Goal: Task Accomplishment & Management: Manage account settings

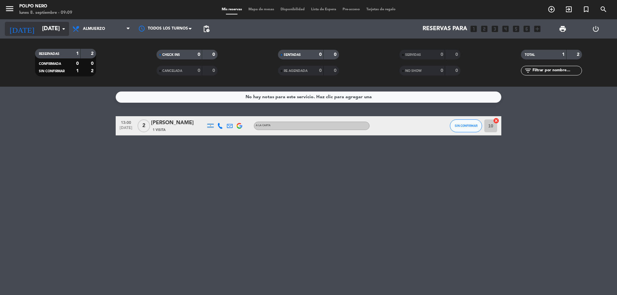
click at [64, 27] on icon "arrow_drop_down" at bounding box center [64, 29] width 8 height 8
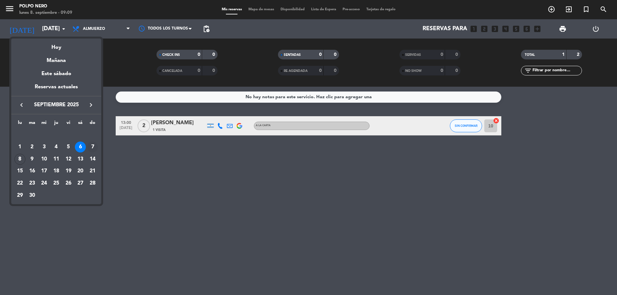
click at [94, 146] on div "7" at bounding box center [92, 147] width 11 height 11
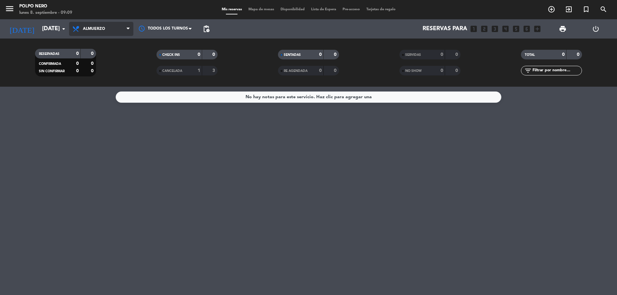
click at [124, 25] on span "Almuerzo" at bounding box center [101, 29] width 64 height 14
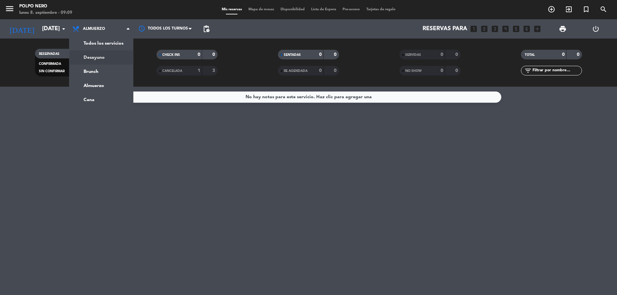
drag, startPoint x: 10, startPoint y: 149, endPoint x: 17, endPoint y: 138, distance: 12.7
click at [12, 146] on div "No hay notas para este servicio. Haz clic para agregar una" at bounding box center [308, 191] width 617 height 208
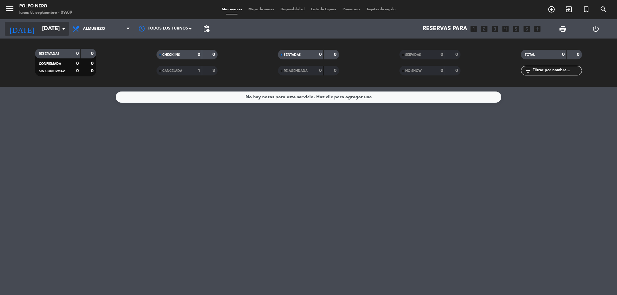
click at [67, 29] on icon "arrow_drop_down" at bounding box center [64, 29] width 8 height 8
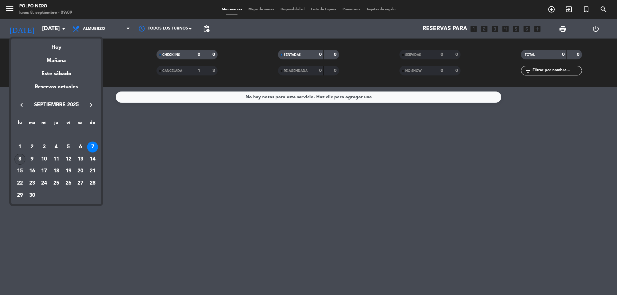
click at [20, 157] on div "8" at bounding box center [19, 159] width 11 height 11
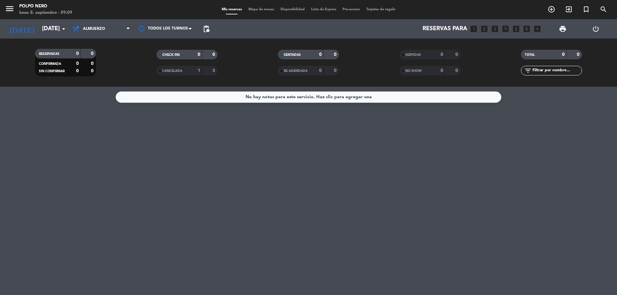
type input "[DATE]"
click at [62, 30] on icon "arrow_drop_down" at bounding box center [64, 29] width 8 height 8
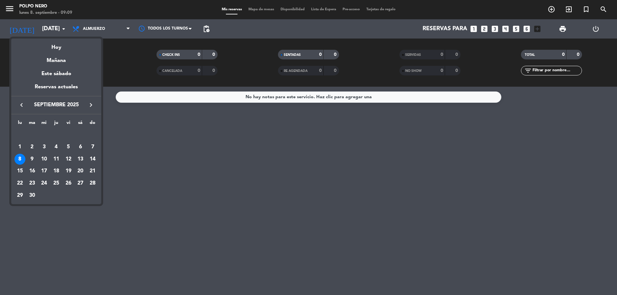
click at [137, 162] on div at bounding box center [308, 147] width 617 height 295
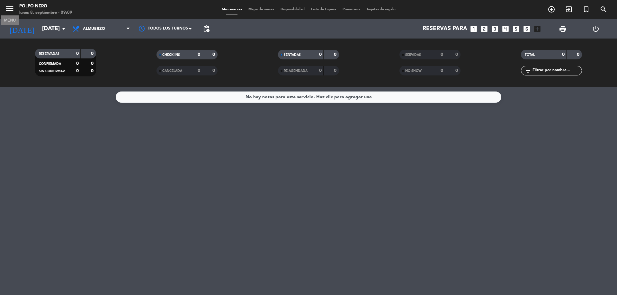
click at [11, 10] on icon "menu" at bounding box center [10, 9] width 10 height 10
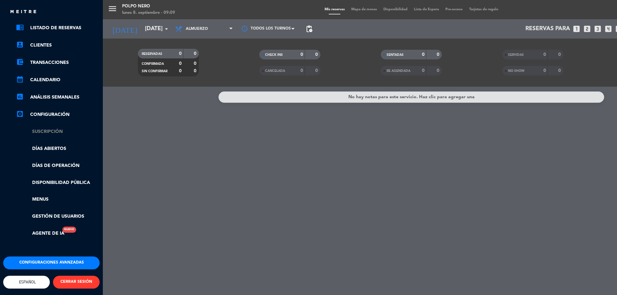
scroll to position [35, 0]
click at [63, 179] on link "Disponibilidad pública" at bounding box center [58, 182] width 84 height 7
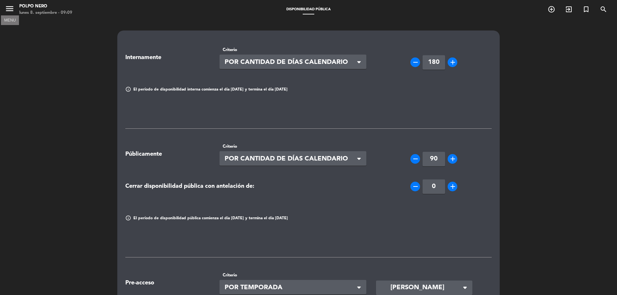
click at [12, 11] on icon "menu" at bounding box center [10, 9] width 10 height 10
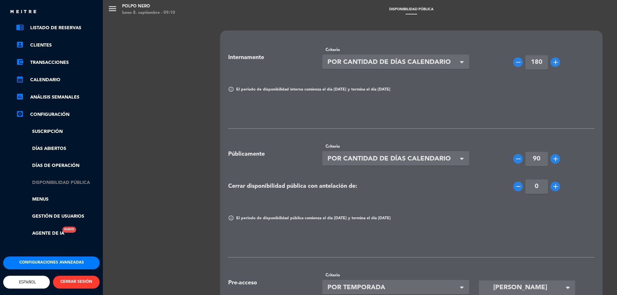
click at [70, 179] on link "Disponibilidad pública" at bounding box center [58, 182] width 84 height 7
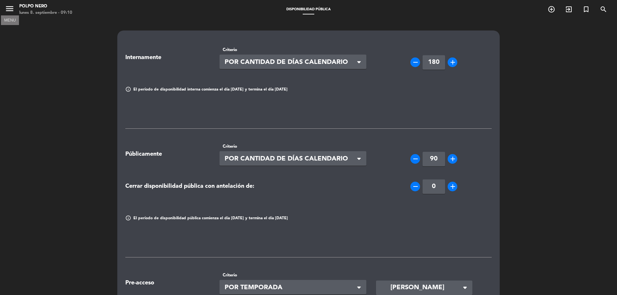
click at [7, 8] on icon "menu" at bounding box center [10, 9] width 10 height 10
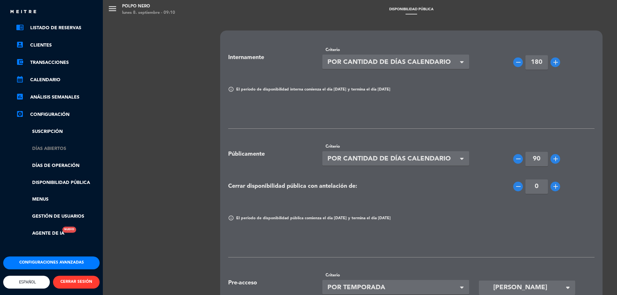
click at [71, 145] on link "Días abiertos" at bounding box center [58, 148] width 84 height 7
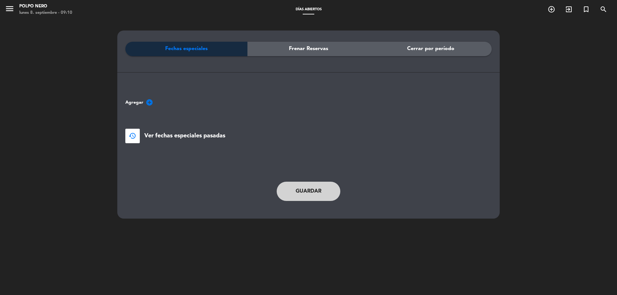
click at [192, 51] on span "Fechas especiales" at bounding box center [186, 49] width 42 height 8
click at [149, 102] on icon "add_circle" at bounding box center [150, 103] width 8 height 8
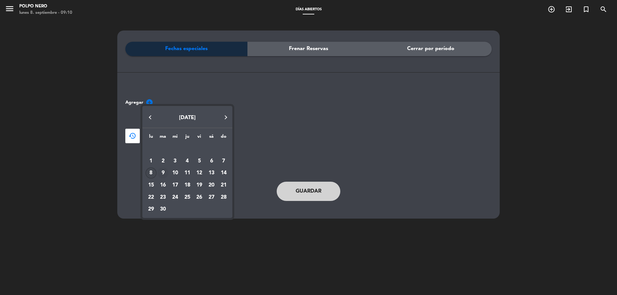
click at [163, 173] on div "9" at bounding box center [162, 173] width 11 height 11
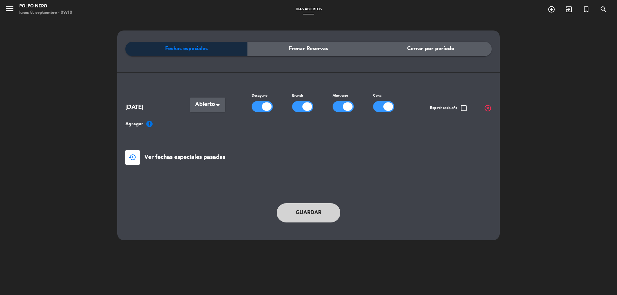
click at [218, 104] on span at bounding box center [217, 106] width 3 height 4
click at [207, 130] on span "Cerradas" at bounding box center [205, 131] width 21 height 5
click at [147, 126] on icon "add_circle" at bounding box center [150, 124] width 8 height 8
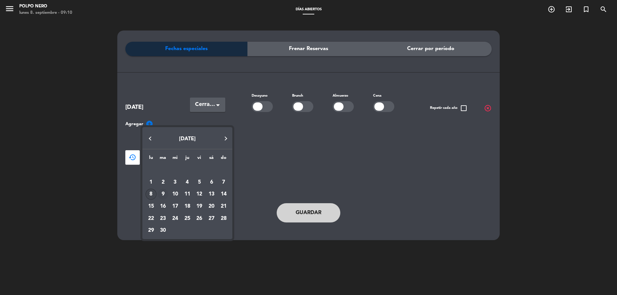
click at [162, 193] on div "9" at bounding box center [162, 194] width 11 height 11
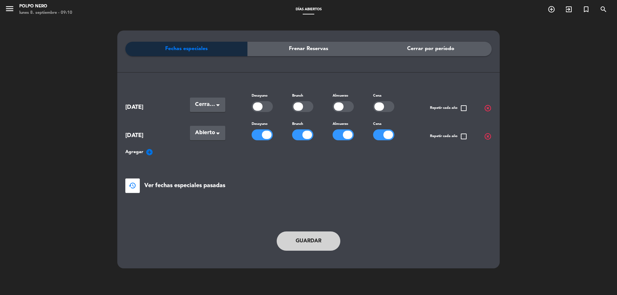
click at [216, 132] on span at bounding box center [217, 134] width 3 height 4
click at [205, 161] on span "Cerradas" at bounding box center [205, 159] width 21 height 5
click at [150, 154] on icon "add_circle" at bounding box center [150, 152] width 8 height 8
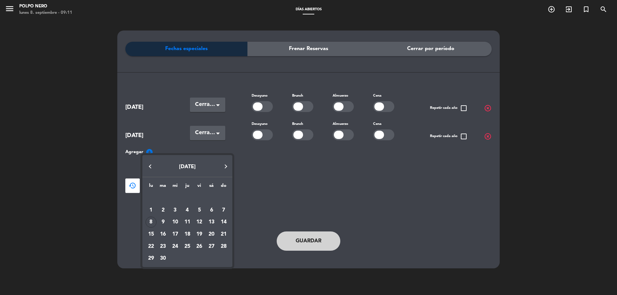
click at [487, 135] on div at bounding box center [308, 147] width 617 height 295
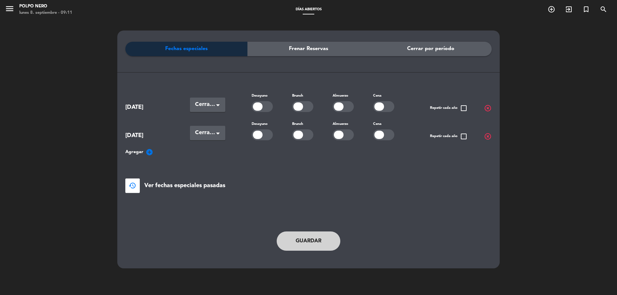
click at [487, 137] on span "highlight_off" at bounding box center [488, 137] width 8 height 8
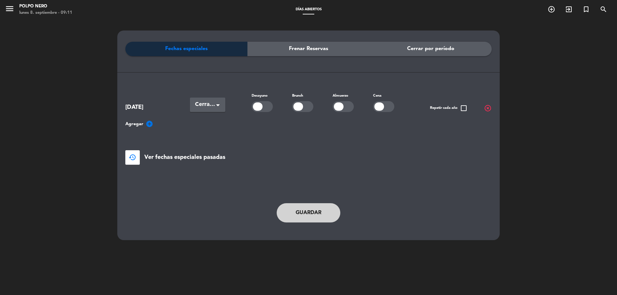
click at [150, 124] on icon "add_circle" at bounding box center [150, 124] width 8 height 8
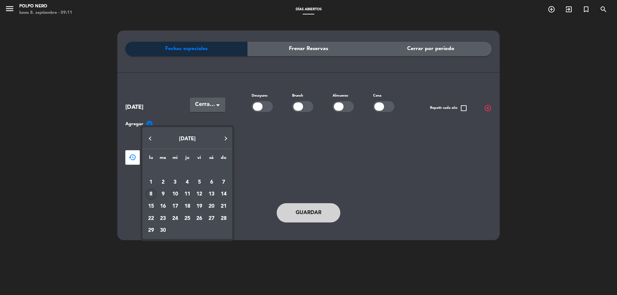
click at [178, 194] on div "10" at bounding box center [175, 194] width 11 height 11
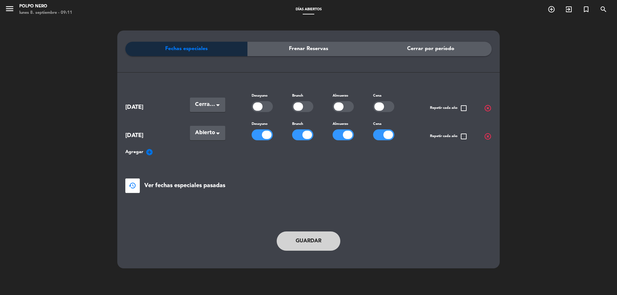
click at [148, 151] on icon "add_circle" at bounding box center [150, 152] width 8 height 8
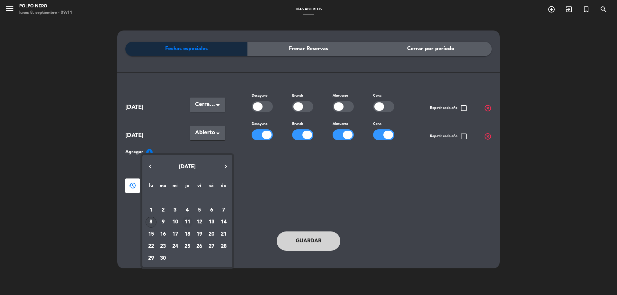
click at [186, 220] on div "11" at bounding box center [187, 222] width 11 height 11
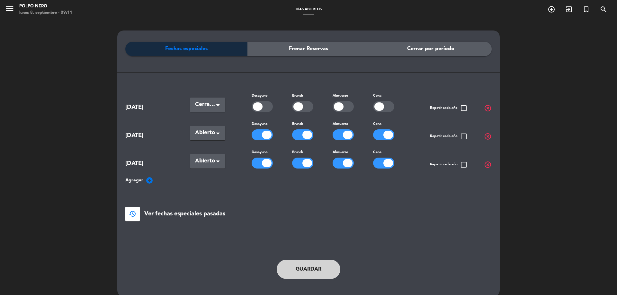
click at [149, 180] on icon "add_circle" at bounding box center [150, 181] width 8 height 8
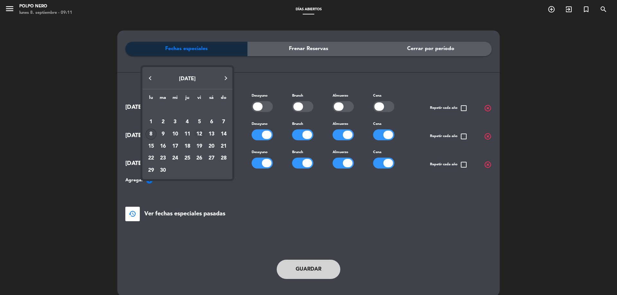
click at [200, 136] on div "12" at bounding box center [199, 134] width 11 height 11
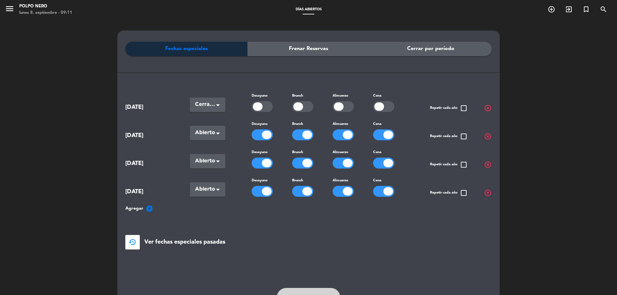
click at [151, 207] on icon "add_circle" at bounding box center [150, 209] width 8 height 8
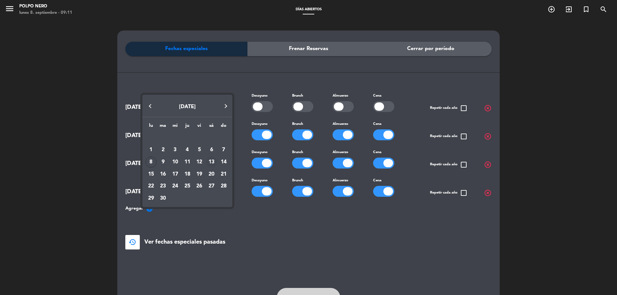
click at [214, 164] on div "13" at bounding box center [211, 162] width 11 height 11
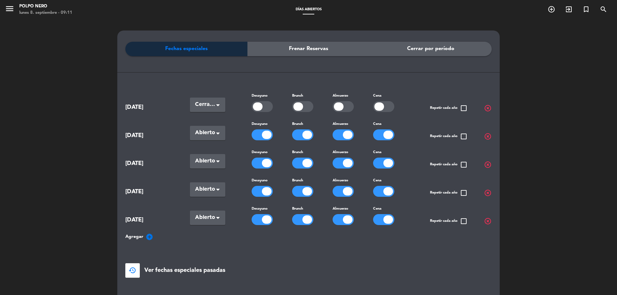
click at [148, 237] on icon "add_circle" at bounding box center [150, 237] width 8 height 8
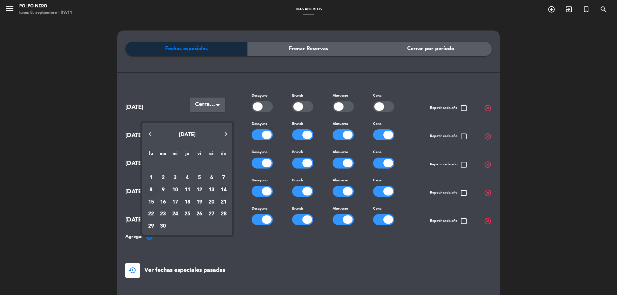
click at [221, 188] on div "14" at bounding box center [223, 190] width 11 height 11
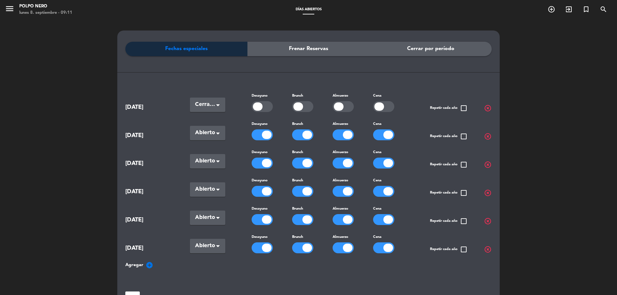
click at [150, 263] on icon "add_circle" at bounding box center [150, 265] width 8 height 8
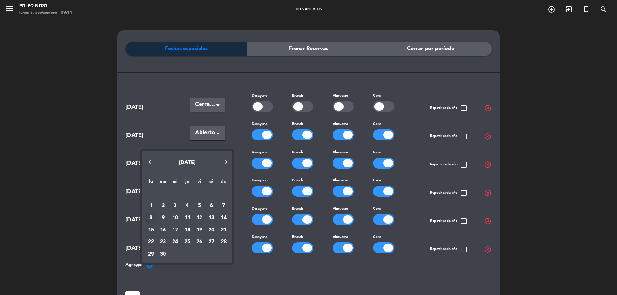
click at [152, 229] on div "15" at bounding box center [151, 230] width 11 height 11
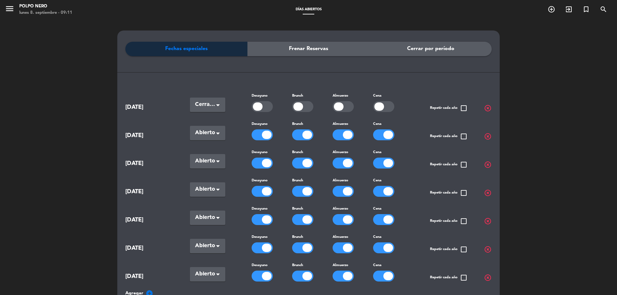
click at [150, 292] on icon "add_circle" at bounding box center [150, 294] width 8 height 8
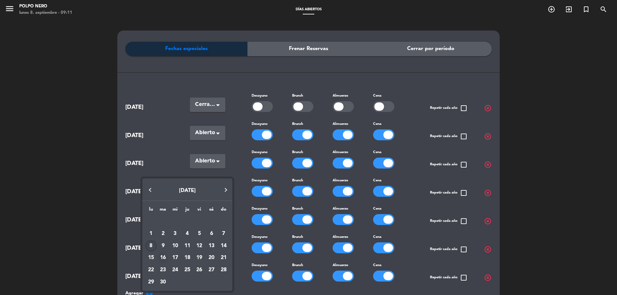
click at [162, 258] on div "16" at bounding box center [162, 258] width 11 height 11
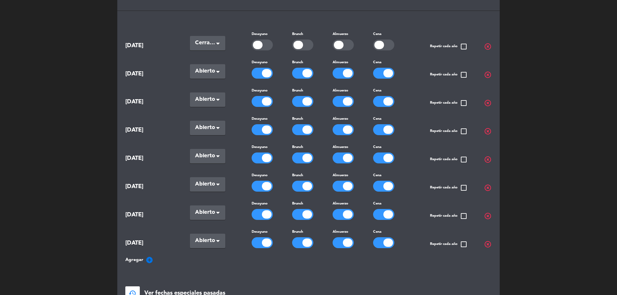
scroll to position [64, 0]
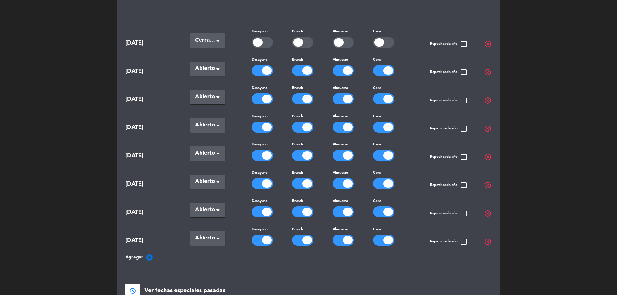
click at [148, 256] on icon "add_circle" at bounding box center [150, 258] width 8 height 8
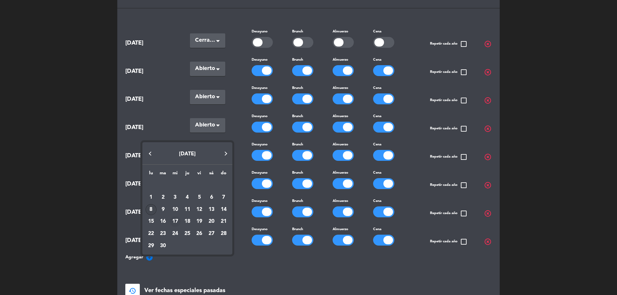
click at [174, 222] on div "17" at bounding box center [175, 221] width 11 height 11
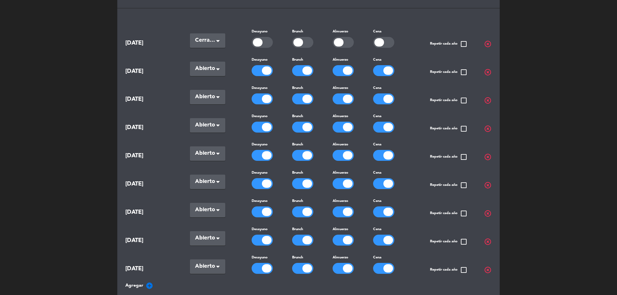
click at [148, 282] on icon "add_circle" at bounding box center [150, 286] width 8 height 8
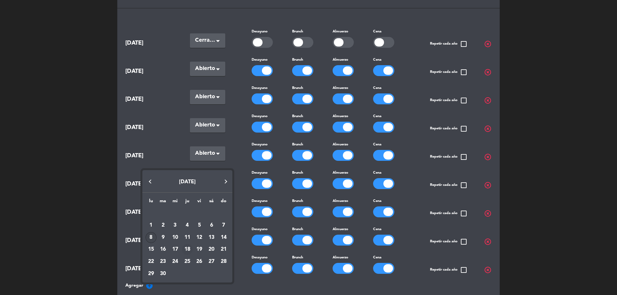
click at [189, 251] on div "18" at bounding box center [187, 249] width 11 height 11
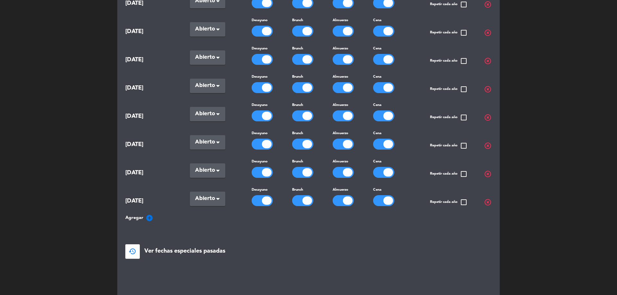
scroll to position [161, 0]
click at [149, 217] on icon "add_circle" at bounding box center [150, 218] width 8 height 8
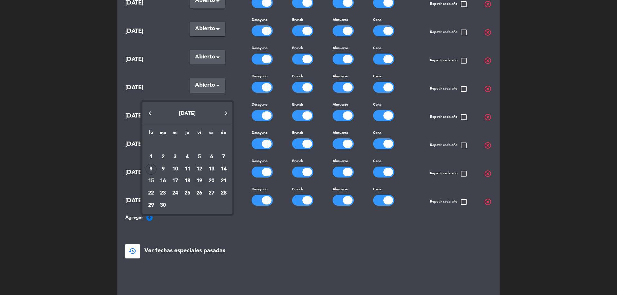
click at [200, 181] on div "19" at bounding box center [199, 181] width 11 height 11
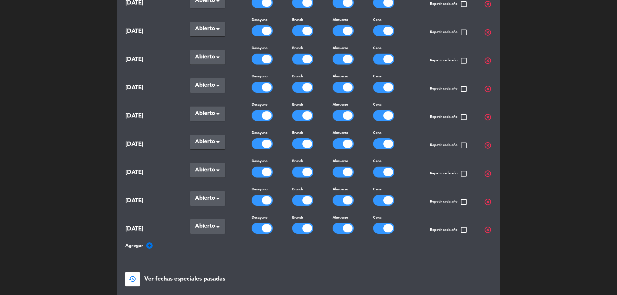
click at [148, 244] on icon "add_circle" at bounding box center [150, 246] width 8 height 8
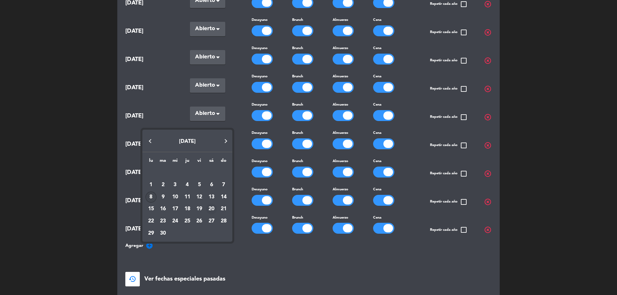
click at [213, 209] on div "20" at bounding box center [211, 209] width 11 height 11
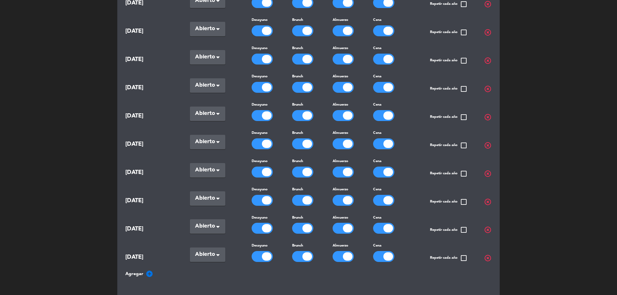
click at [150, 270] on icon "add_circle" at bounding box center [150, 274] width 8 height 8
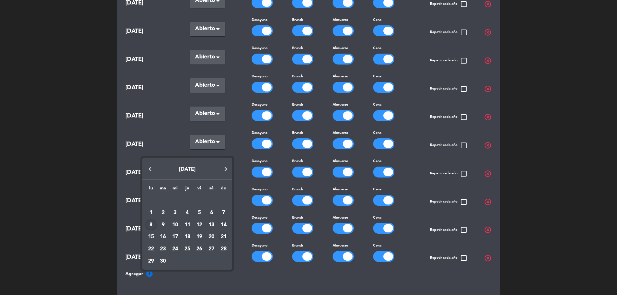
click at [225, 237] on div "21" at bounding box center [223, 237] width 11 height 11
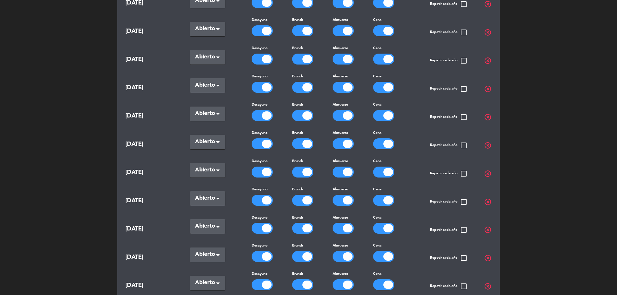
scroll to position [225, 0]
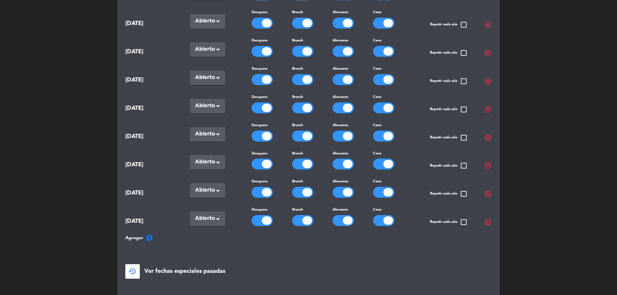
click at [151, 234] on icon "add_circle" at bounding box center [150, 238] width 8 height 8
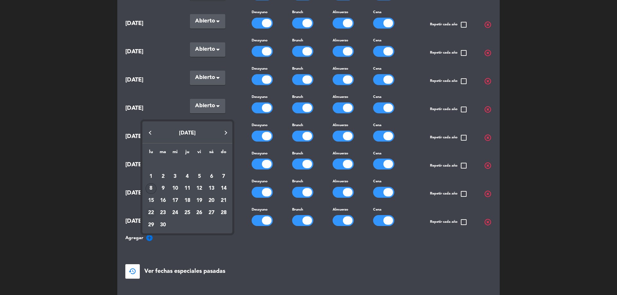
click at [150, 210] on div "22" at bounding box center [151, 212] width 11 height 11
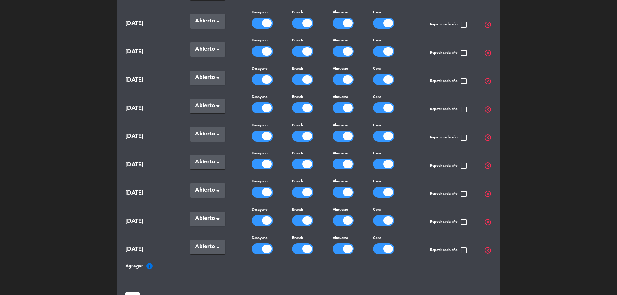
click at [150, 262] on icon "add_circle" at bounding box center [150, 266] width 8 height 8
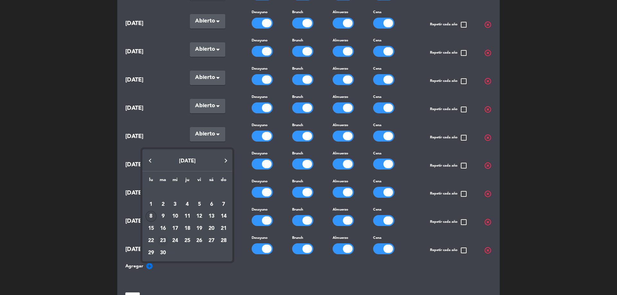
click at [163, 239] on div "23" at bounding box center [162, 240] width 11 height 11
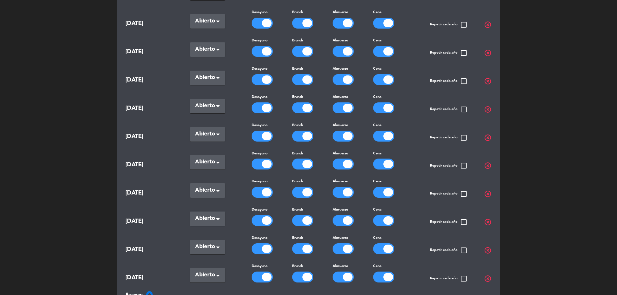
click at [149, 291] on icon "add_circle" at bounding box center [150, 295] width 8 height 8
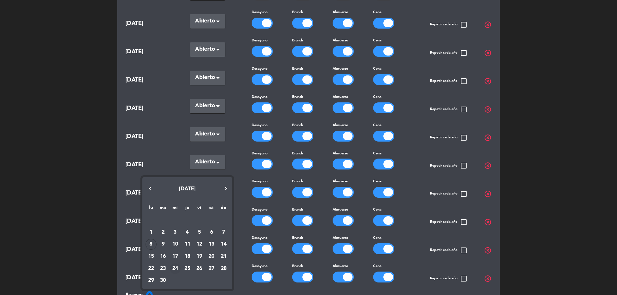
click at [178, 266] on div "24" at bounding box center [175, 268] width 11 height 11
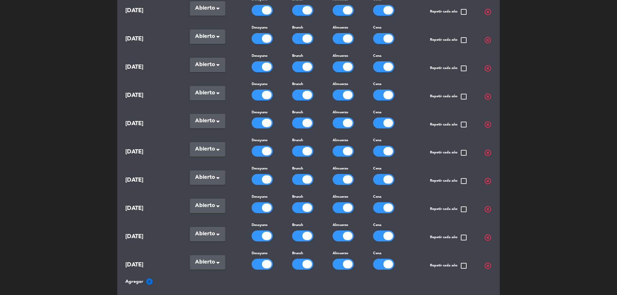
scroll to position [321, 0]
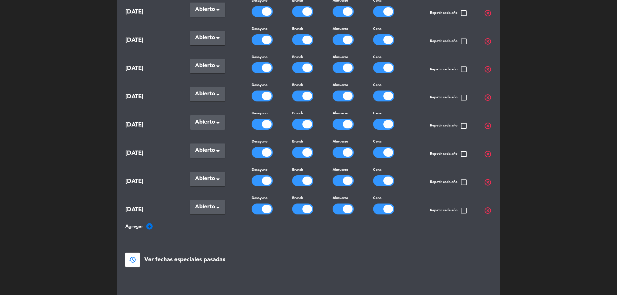
click at [148, 223] on icon "add_circle" at bounding box center [150, 227] width 8 height 8
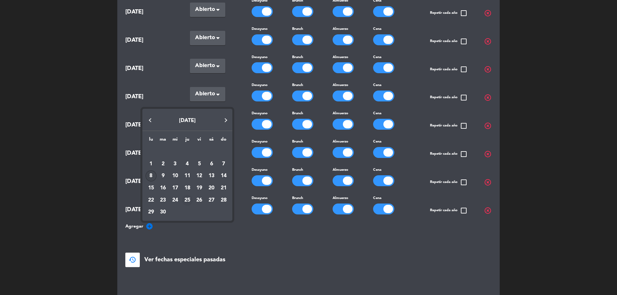
click at [187, 199] on div "25" at bounding box center [187, 200] width 11 height 11
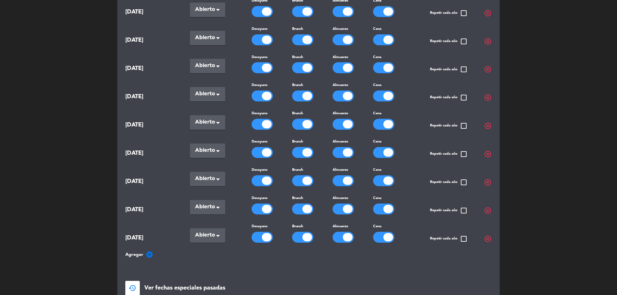
click at [146, 252] on icon "add_circle" at bounding box center [150, 255] width 8 height 8
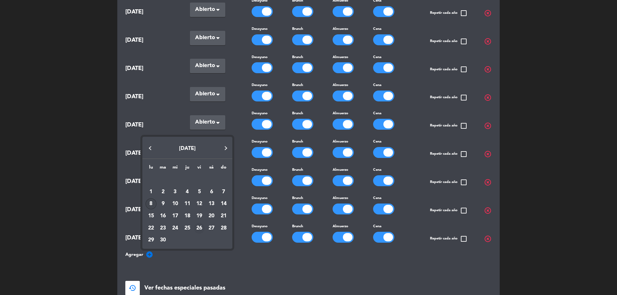
click at [200, 226] on div "26" at bounding box center [199, 228] width 11 height 11
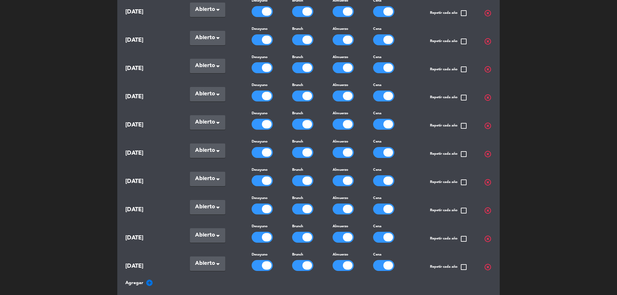
click at [148, 279] on icon "add_circle" at bounding box center [150, 283] width 8 height 8
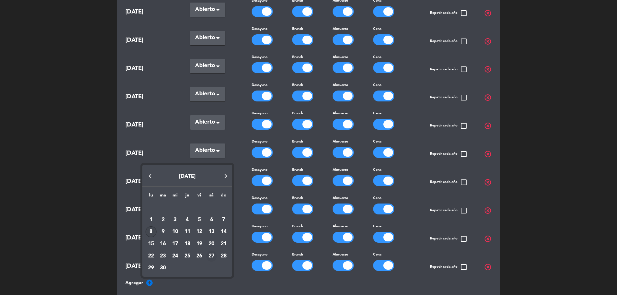
click at [214, 256] on div "27" at bounding box center [211, 256] width 11 height 11
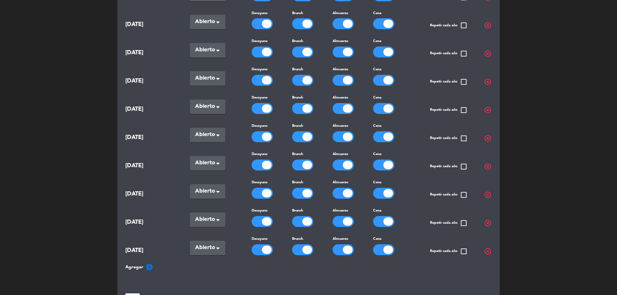
scroll to position [450, 0]
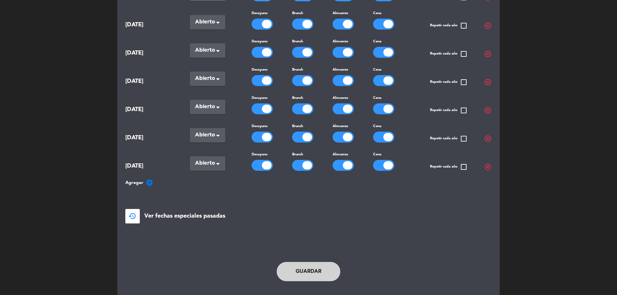
click at [148, 179] on icon "add_circle" at bounding box center [150, 183] width 8 height 8
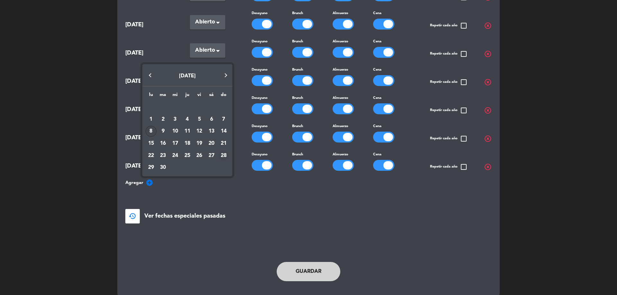
click at [225, 152] on div "28" at bounding box center [223, 155] width 11 height 11
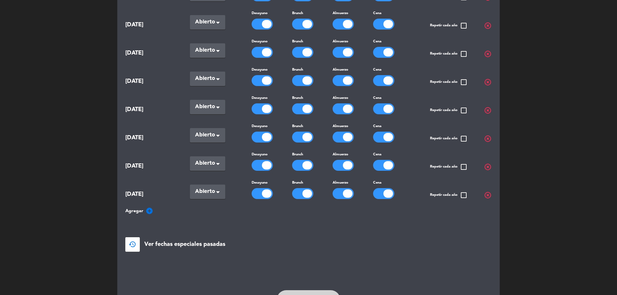
click at [148, 207] on icon "add_circle" at bounding box center [150, 211] width 8 height 8
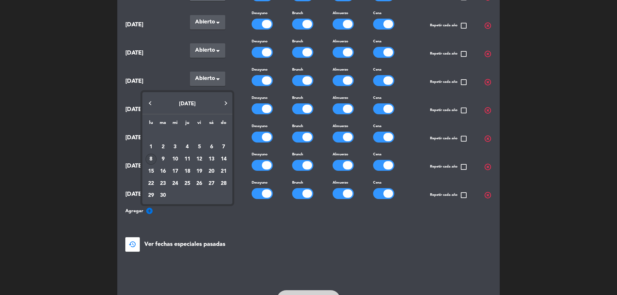
click at [152, 197] on div "29" at bounding box center [151, 195] width 11 height 11
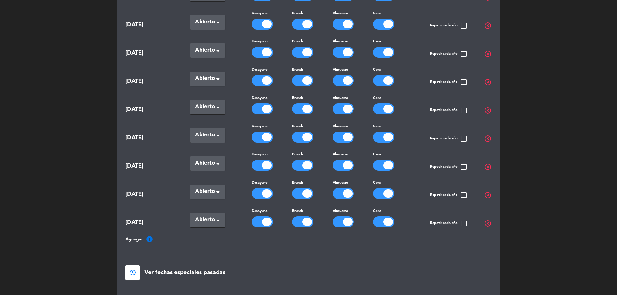
click at [152, 235] on icon "add_circle" at bounding box center [150, 239] width 8 height 8
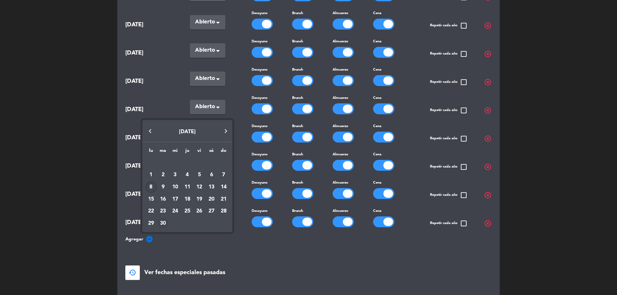
click at [166, 222] on div "30" at bounding box center [162, 223] width 11 height 11
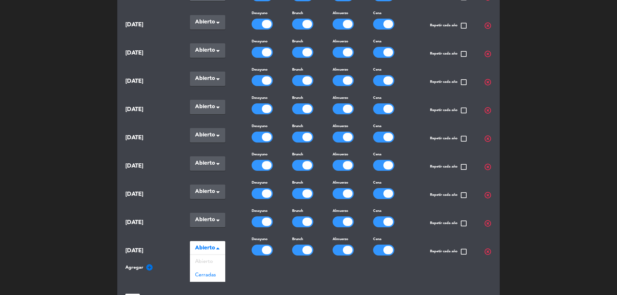
click at [222, 245] on span at bounding box center [219, 248] width 6 height 6
click at [206, 273] on span "Cerradas" at bounding box center [205, 275] width 21 height 5
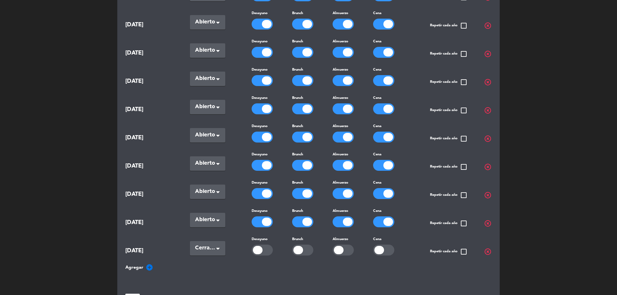
click at [215, 213] on div "Seleccionar × Abierto" at bounding box center [207, 220] width 35 height 14
click at [207, 244] on span "Cerradas" at bounding box center [205, 246] width 21 height 5
click at [215, 187] on div "Seleccionar × Abierto" at bounding box center [207, 192] width 35 height 14
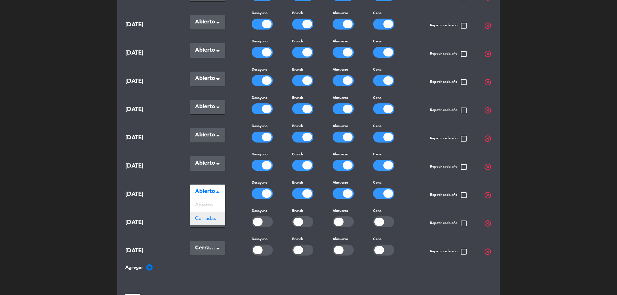
click at [207, 216] on span "Cerradas" at bounding box center [205, 218] width 21 height 5
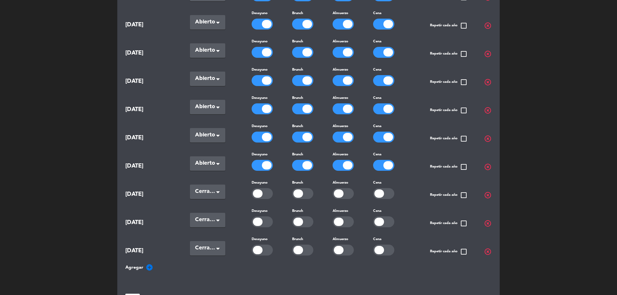
click at [216, 161] on span at bounding box center [219, 164] width 6 height 6
click at [212, 188] on span "Cerradas" at bounding box center [205, 190] width 21 height 5
click at [215, 130] on div "Seleccionar × Abierto" at bounding box center [207, 135] width 35 height 14
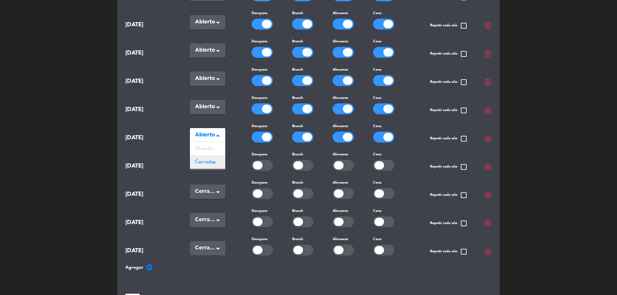
click at [215, 160] on span "Cerradas" at bounding box center [205, 162] width 21 height 5
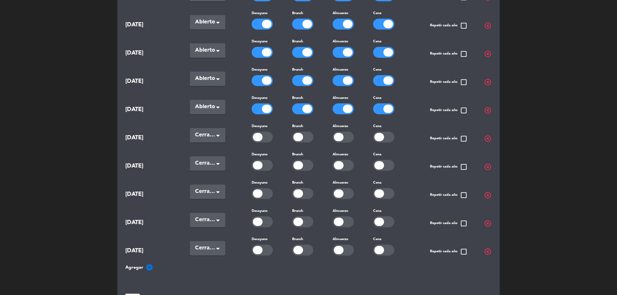
click at [216, 101] on div "Seleccionar × Abierto" at bounding box center [207, 107] width 35 height 14
click at [205, 131] on span "Cerradas" at bounding box center [205, 133] width 21 height 5
click at [218, 78] on span at bounding box center [217, 80] width 3 height 4
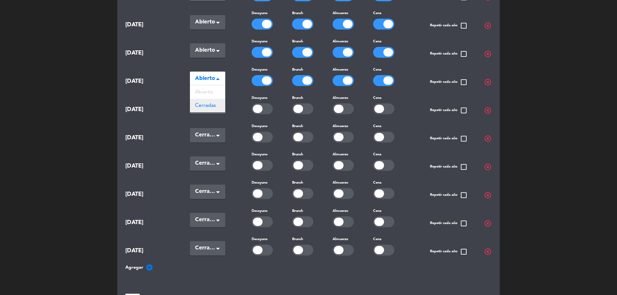
click at [214, 103] on span "Cerradas" at bounding box center [205, 105] width 21 height 5
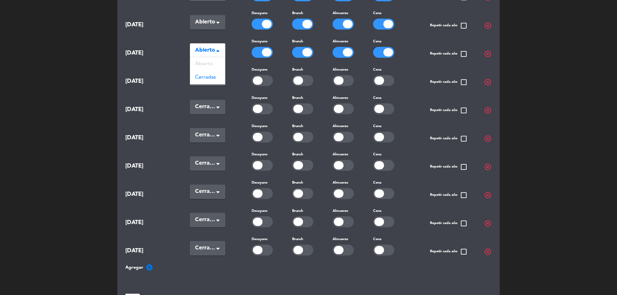
click at [216, 49] on span at bounding box center [217, 51] width 3 height 4
click at [210, 75] on span "Cerradas" at bounding box center [205, 77] width 21 height 5
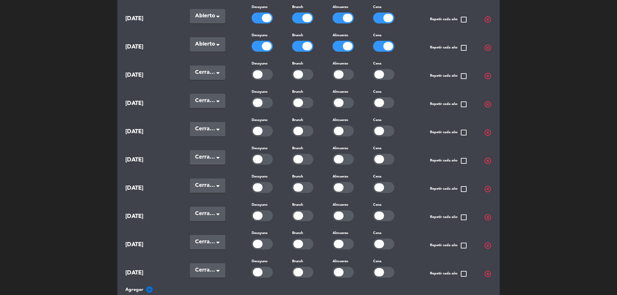
scroll to position [418, 0]
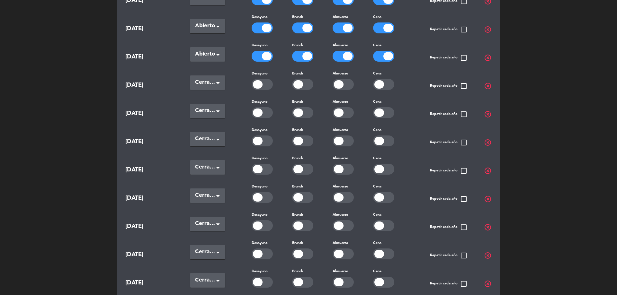
click at [218, 82] on span at bounding box center [217, 84] width 3 height 4
click at [207, 107] on span "Cerradas" at bounding box center [205, 109] width 21 height 5
click at [219, 53] on span at bounding box center [217, 55] width 3 height 4
click at [204, 80] on div "Cerradas" at bounding box center [207, 81] width 35 height 13
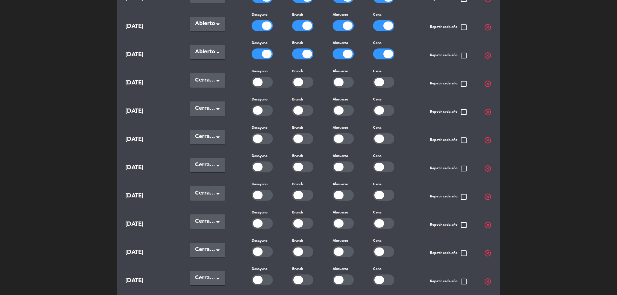
scroll to position [353, 0]
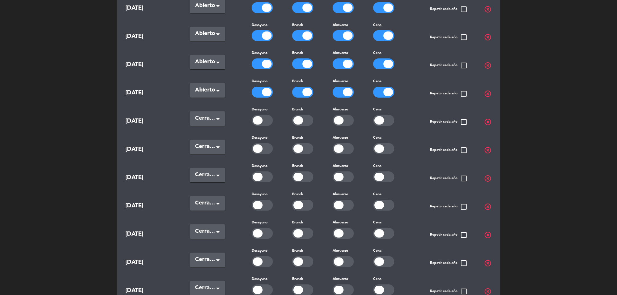
click at [218, 118] on span at bounding box center [217, 120] width 3 height 4
click at [207, 145] on div "Cerradas" at bounding box center [207, 145] width 35 height 13
click at [218, 89] on span at bounding box center [217, 91] width 3 height 4
click at [211, 115] on span "Cerradas" at bounding box center [205, 117] width 21 height 5
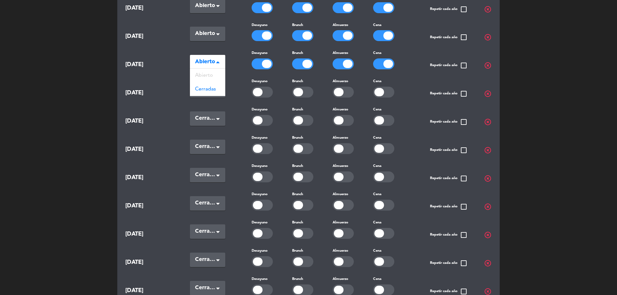
click at [216, 59] on span at bounding box center [219, 62] width 6 height 6
click at [216, 84] on div "Cerradas" at bounding box center [207, 89] width 35 height 13
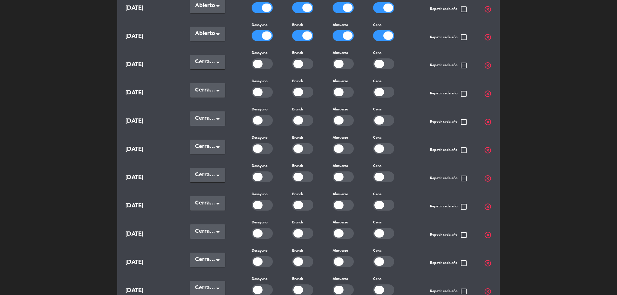
click at [215, 30] on div "Seleccionar × Abierto" at bounding box center [207, 34] width 35 height 14
click at [211, 59] on span "Cerradas" at bounding box center [205, 60] width 21 height 5
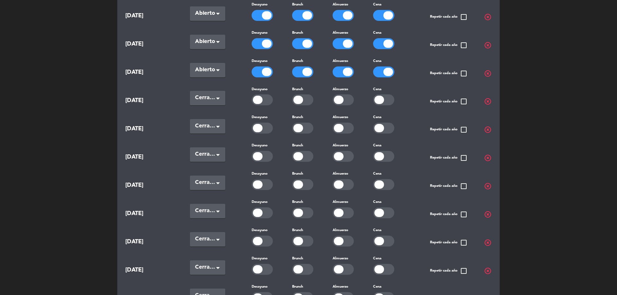
click at [217, 69] on span at bounding box center [217, 71] width 3 height 4
click at [208, 94] on span "Cerradas" at bounding box center [205, 96] width 21 height 5
click at [218, 40] on span at bounding box center [217, 42] width 3 height 4
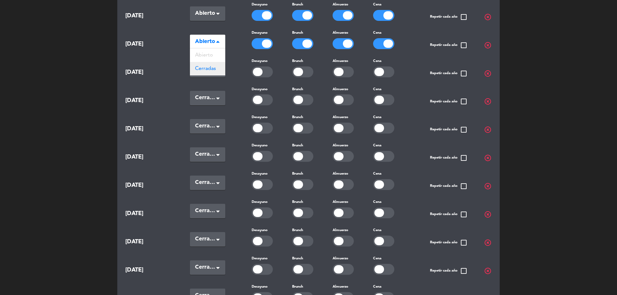
click at [214, 62] on div "Cerradas" at bounding box center [207, 68] width 35 height 13
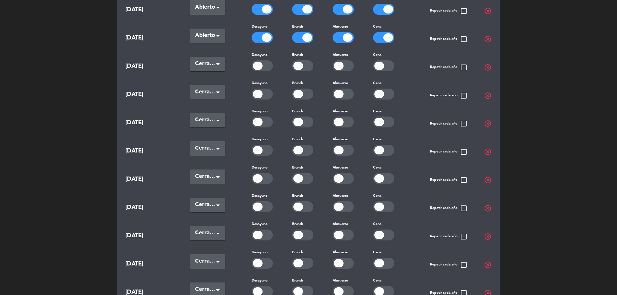
scroll to position [257, 0]
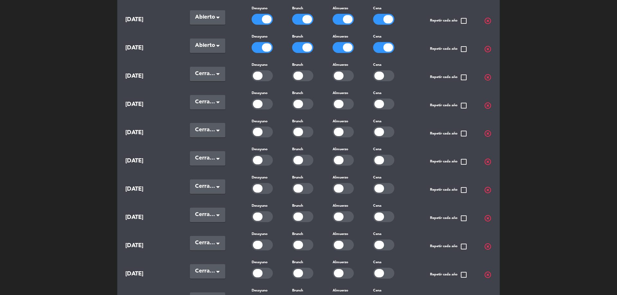
click at [218, 44] on span at bounding box center [217, 46] width 3 height 4
click at [216, 69] on div "Cerradas" at bounding box center [207, 72] width 35 height 13
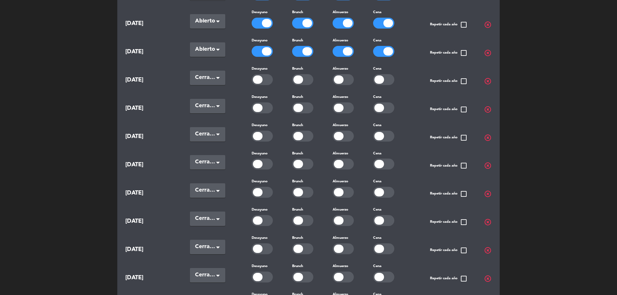
click at [218, 71] on div "Seleccionar × Cerradas" at bounding box center [207, 78] width 35 height 14
click at [207, 102] on span "Cerradas" at bounding box center [205, 104] width 21 height 5
click at [219, 48] on span at bounding box center [217, 50] width 3 height 4
click at [208, 74] on span "Cerradas" at bounding box center [205, 76] width 21 height 5
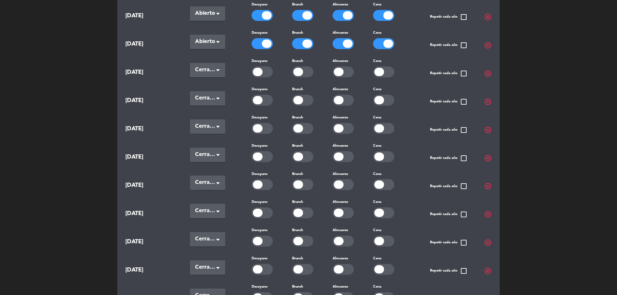
scroll to position [193, 0]
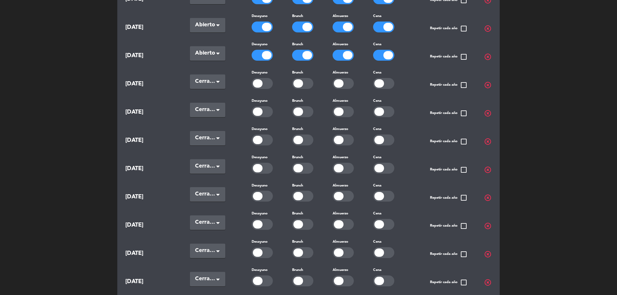
click at [220, 51] on span at bounding box center [219, 53] width 6 height 6
click at [208, 80] on span "Cerradas" at bounding box center [205, 80] width 21 height 5
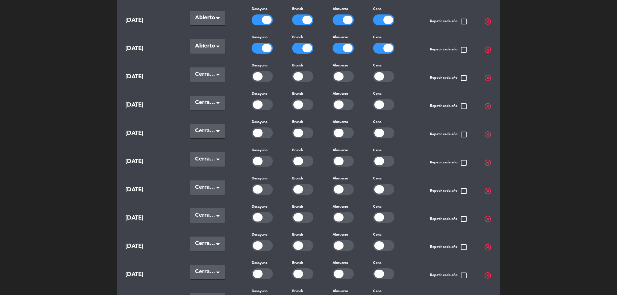
scroll to position [161, 0]
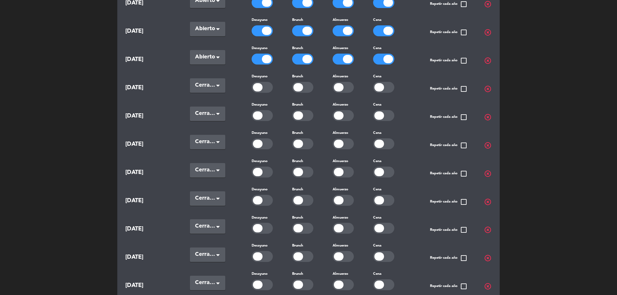
click at [217, 56] on span at bounding box center [217, 58] width 3 height 4
click at [212, 82] on span "Cerradas" at bounding box center [205, 84] width 21 height 5
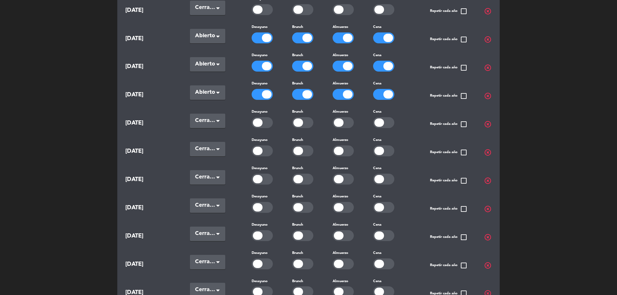
scroll to position [96, 0]
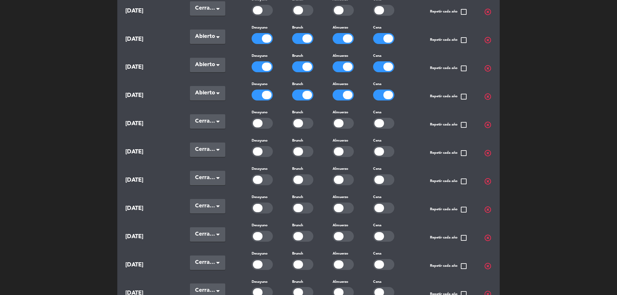
click at [216, 90] on span at bounding box center [219, 93] width 6 height 6
click at [213, 118] on span "Cerradas" at bounding box center [205, 120] width 21 height 5
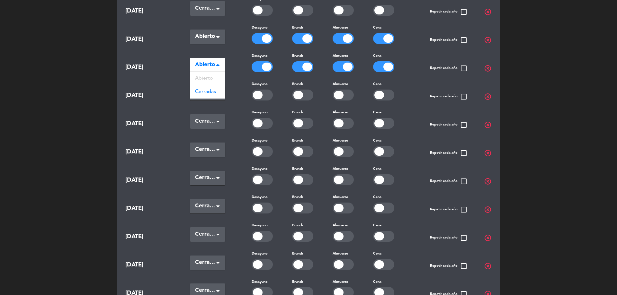
click at [221, 64] on span at bounding box center [219, 65] width 6 height 6
click at [211, 91] on span "Cerradas" at bounding box center [205, 91] width 21 height 5
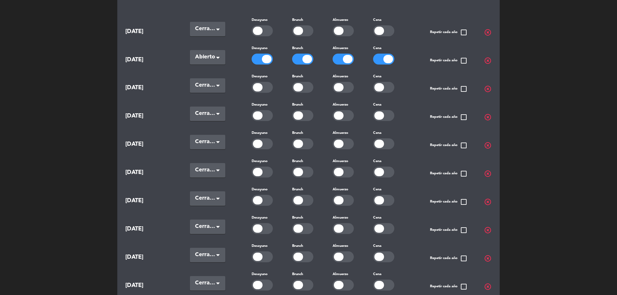
scroll to position [64, 0]
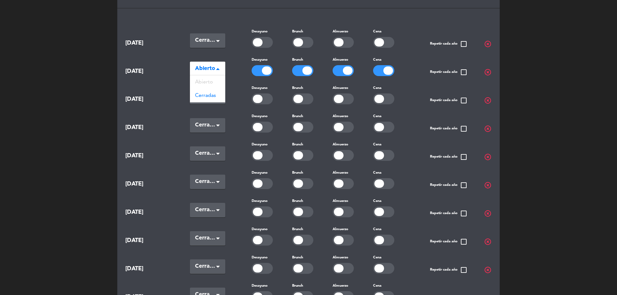
click at [219, 69] on span at bounding box center [217, 69] width 3 height 4
click at [211, 96] on span "Cerradas" at bounding box center [205, 95] width 21 height 5
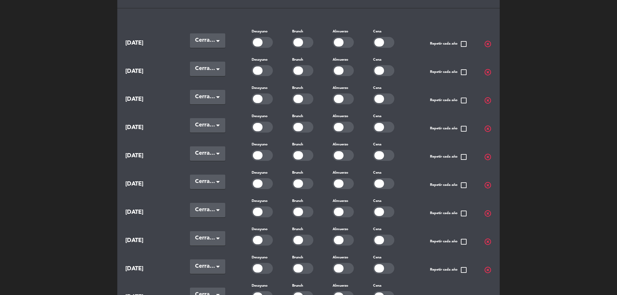
click at [217, 41] on span at bounding box center [217, 42] width 3 height 4
click at [173, 62] on div "[DATE] Seleccionar × Cerradas × Desayuno Brunch Almuerzo Cena Repetir cada año …" at bounding box center [308, 66] width 366 height 20
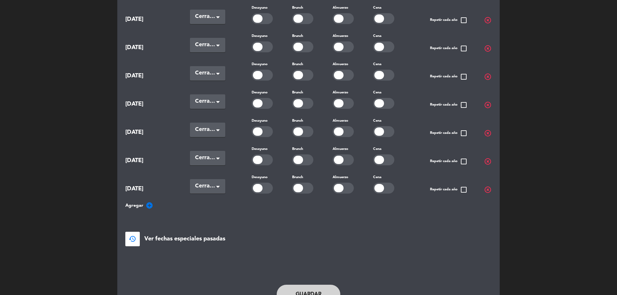
scroll to position [538, 0]
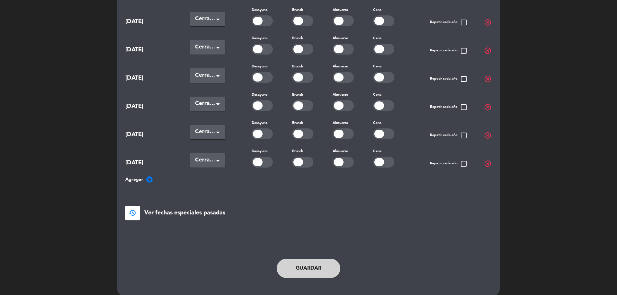
click at [316, 259] on button "Guardar" at bounding box center [309, 268] width 64 height 19
click at [314, 263] on button "Guardar" at bounding box center [309, 268] width 64 height 19
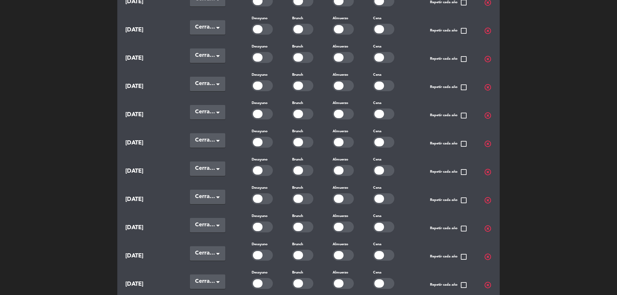
scroll to position [506, 0]
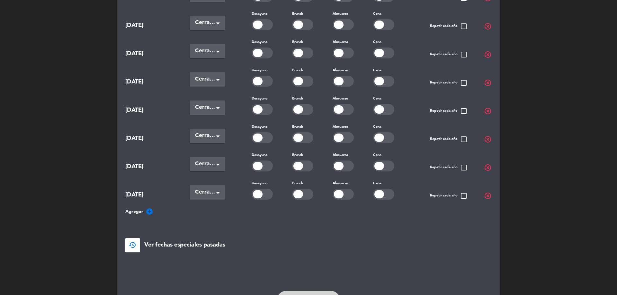
click at [172, 241] on span "Ver fechas especiales pasadas" at bounding box center [184, 245] width 81 height 9
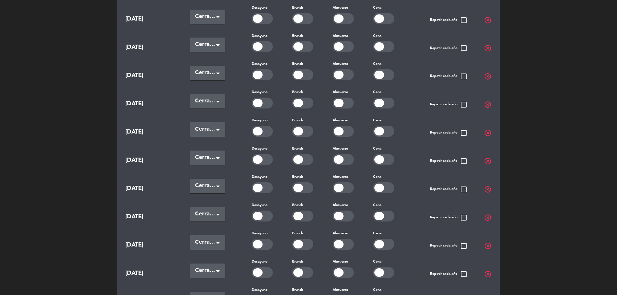
scroll to position [535, 0]
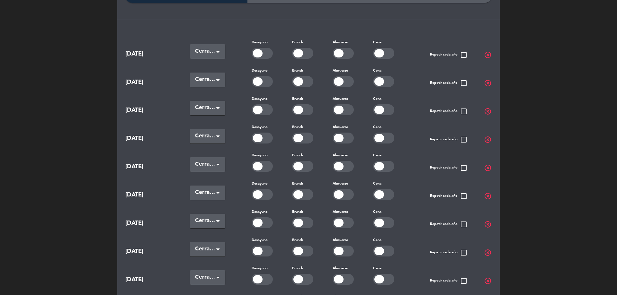
scroll to position [0, 0]
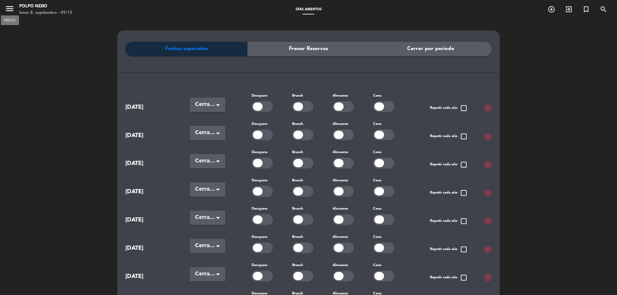
click at [8, 9] on icon "menu" at bounding box center [10, 9] width 10 height 10
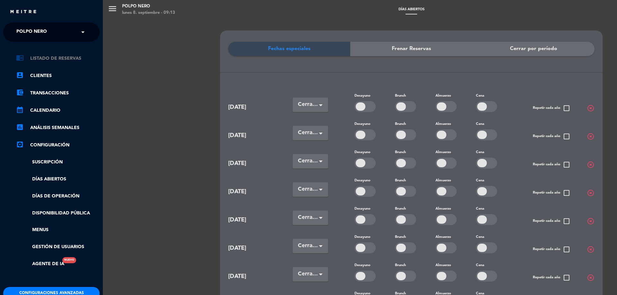
click at [56, 61] on link "chrome_reader_mode Listado de Reservas" at bounding box center [58, 59] width 84 height 8
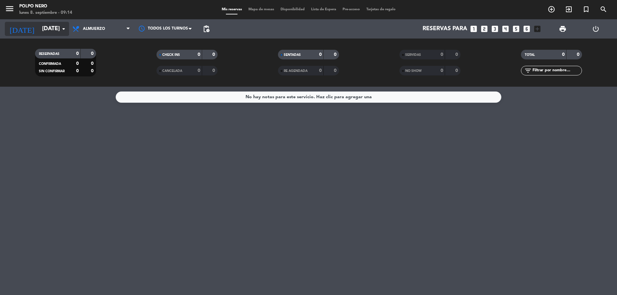
click at [66, 30] on icon "arrow_drop_down" at bounding box center [64, 29] width 8 height 8
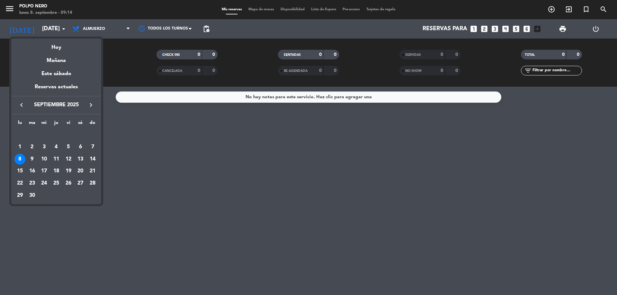
click at [212, 153] on div at bounding box center [308, 147] width 617 height 295
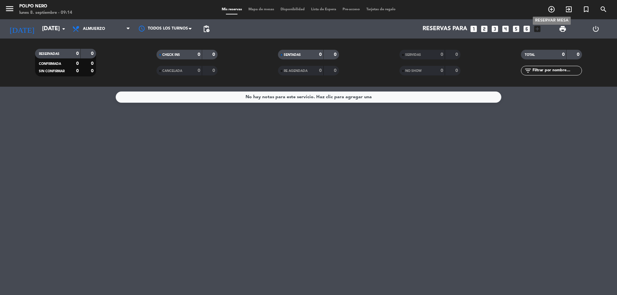
click at [551, 8] on icon "add_circle_outline" at bounding box center [551, 9] width 8 height 8
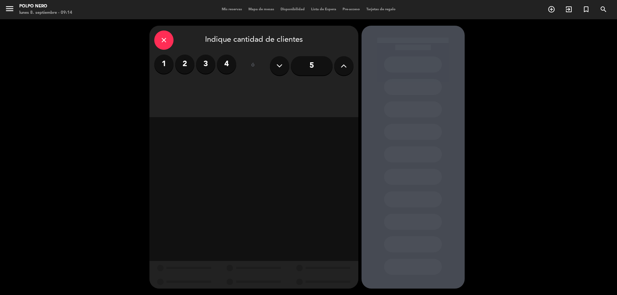
click at [207, 65] on label "3" at bounding box center [205, 64] width 19 height 19
click at [237, 91] on div "Almuerzo" at bounding box center [228, 88] width 49 height 13
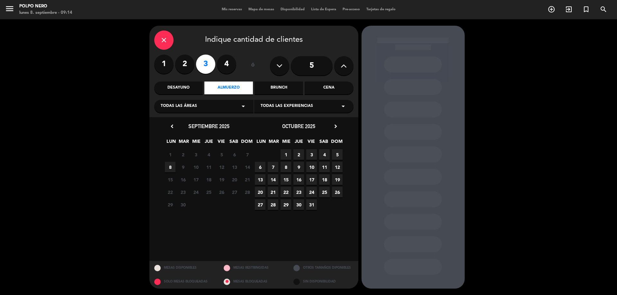
click at [299, 180] on span "16" at bounding box center [298, 179] width 11 height 11
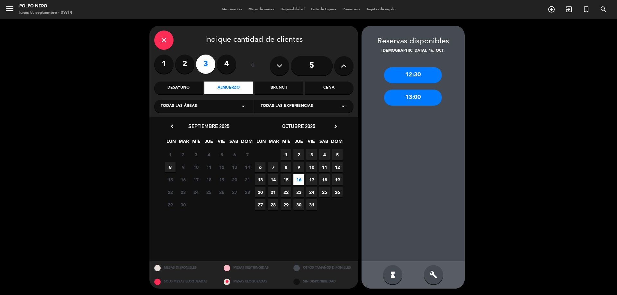
click at [308, 180] on span "17" at bounding box center [311, 179] width 11 height 11
click at [334, 92] on div "Cena" at bounding box center [328, 88] width 49 height 13
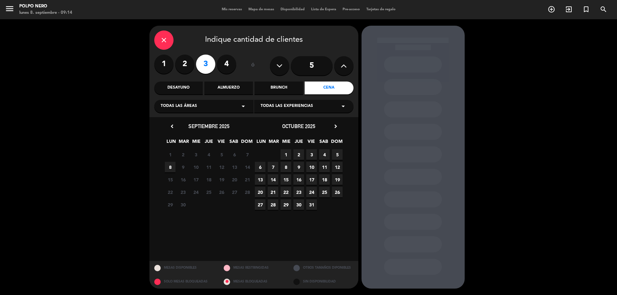
click at [278, 83] on div "Brunch" at bounding box center [278, 88] width 49 height 13
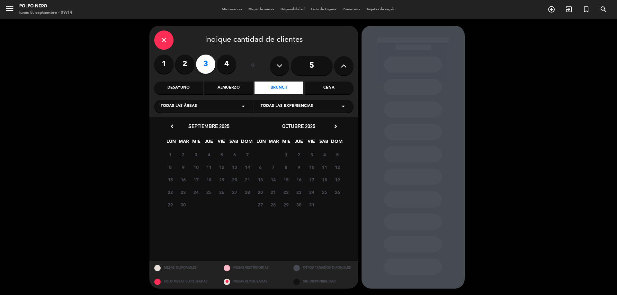
click at [172, 85] on div "Desayuno" at bounding box center [178, 88] width 49 height 13
click at [232, 86] on div "Almuerzo" at bounding box center [228, 88] width 49 height 13
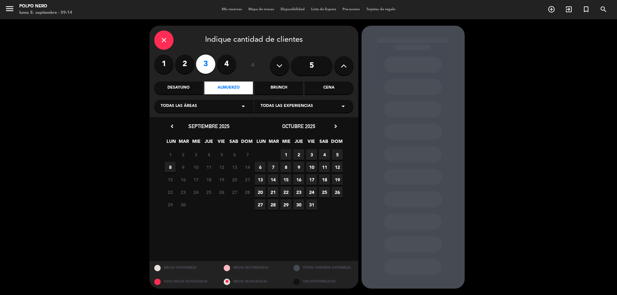
click at [277, 88] on div "Brunch" at bounding box center [278, 88] width 49 height 13
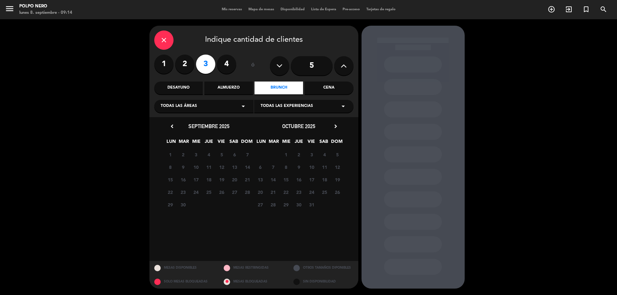
click at [236, 89] on div "Almuerzo" at bounding box center [228, 88] width 49 height 13
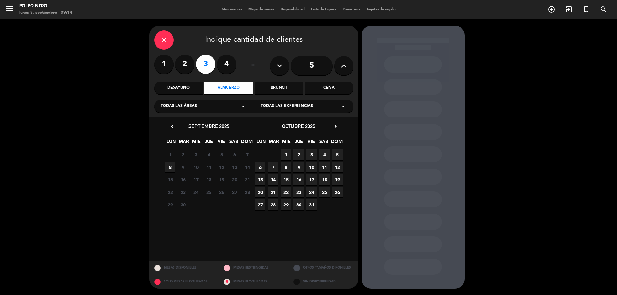
click at [168, 164] on span "8" at bounding box center [170, 167] width 11 height 11
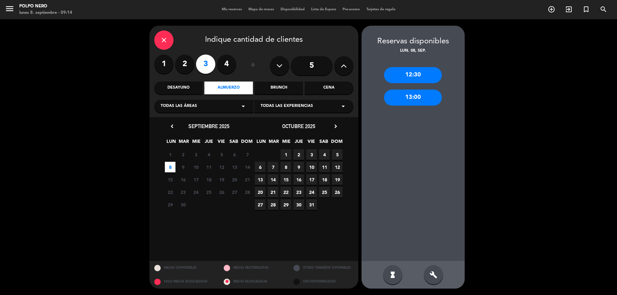
click at [113, 157] on div "close Indique cantidad de clientes 1 2 3 4 ó 5 Desayuno Almuerzo Brunch Cena To…" at bounding box center [308, 157] width 617 height 276
click at [99, 75] on div "close Indique cantidad de clientes 1 2 3 4 ó 5 Desayuno Almuerzo Brunch Cena To…" at bounding box center [308, 157] width 617 height 276
click at [163, 36] on icon "close" at bounding box center [164, 40] width 8 height 8
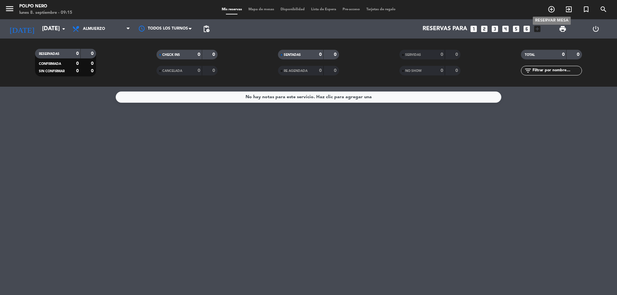
click at [552, 8] on icon "add_circle_outline" at bounding box center [551, 9] width 8 height 8
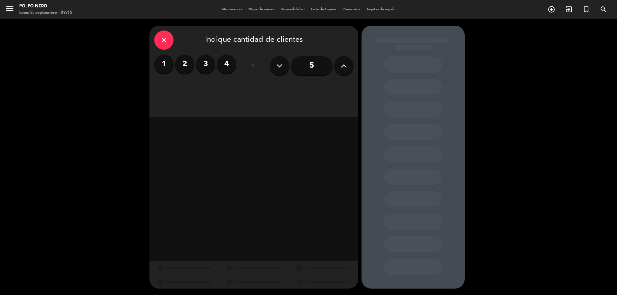
click at [223, 65] on label "4" at bounding box center [226, 64] width 19 height 19
click at [333, 84] on div "Cena" at bounding box center [328, 88] width 49 height 13
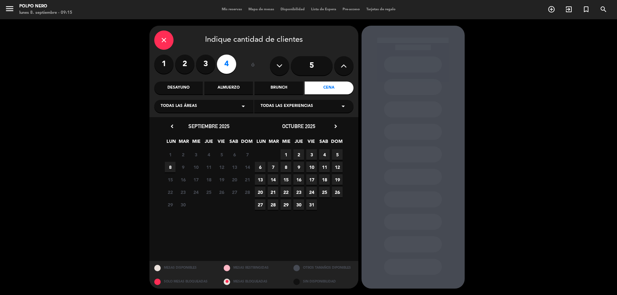
click at [299, 155] on span "2" at bounding box center [298, 154] width 11 height 11
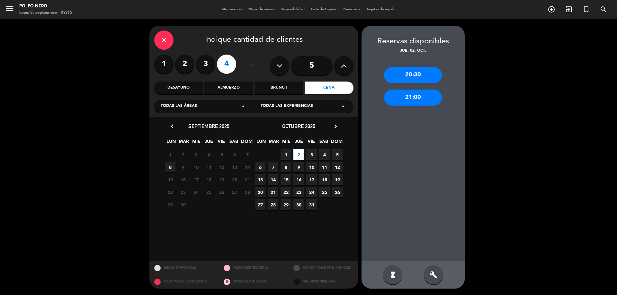
click at [81, 153] on div "close Indique cantidad de clientes 1 2 3 4 ó 5 Desayuno Almuerzo Brunch Cena To…" at bounding box center [308, 157] width 617 height 276
click at [162, 40] on icon "close" at bounding box center [164, 40] width 8 height 8
